Goal: Browse casually

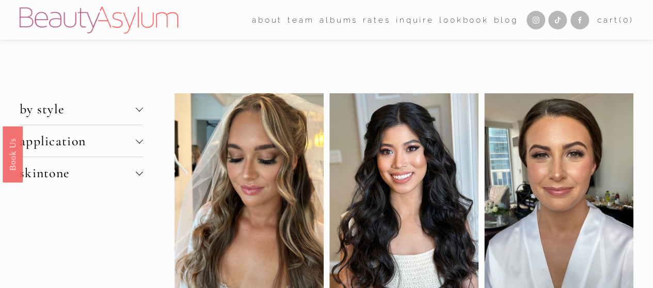
click at [542, 181] on div at bounding box center [558, 194] width 149 height 202
click at [566, 197] on div at bounding box center [558, 194] width 149 height 202
click at [564, 161] on div at bounding box center [558, 194] width 149 height 202
